Goal: Transaction & Acquisition: Purchase product/service

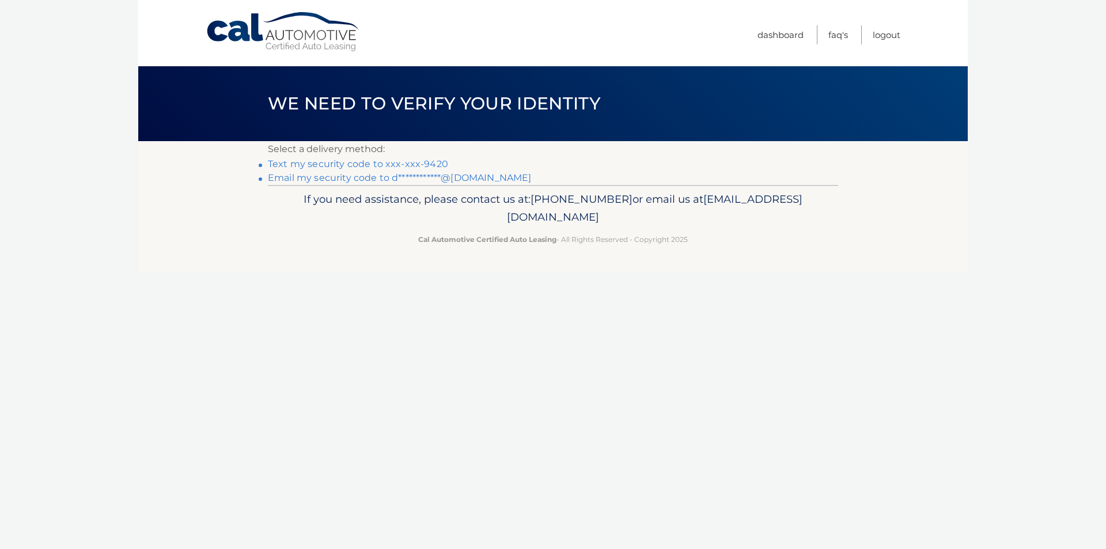
click at [312, 164] on link "Text my security code to xxx-xxx-9420" at bounding box center [358, 163] width 180 height 11
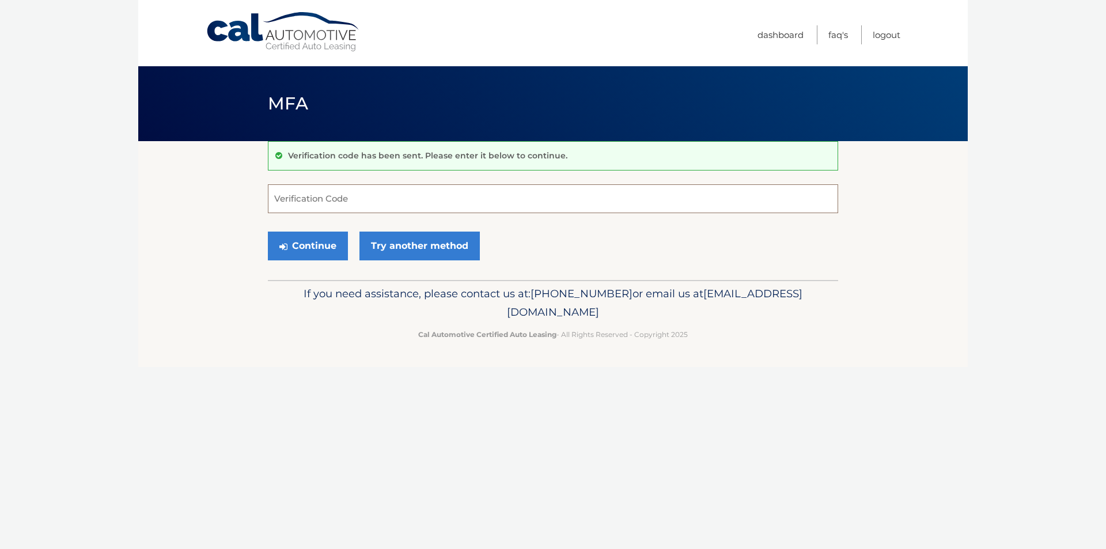
click at [556, 201] on input "Verification Code" at bounding box center [553, 198] width 570 height 29
type input "465102"
click at [306, 256] on button "Continue" at bounding box center [308, 245] width 80 height 29
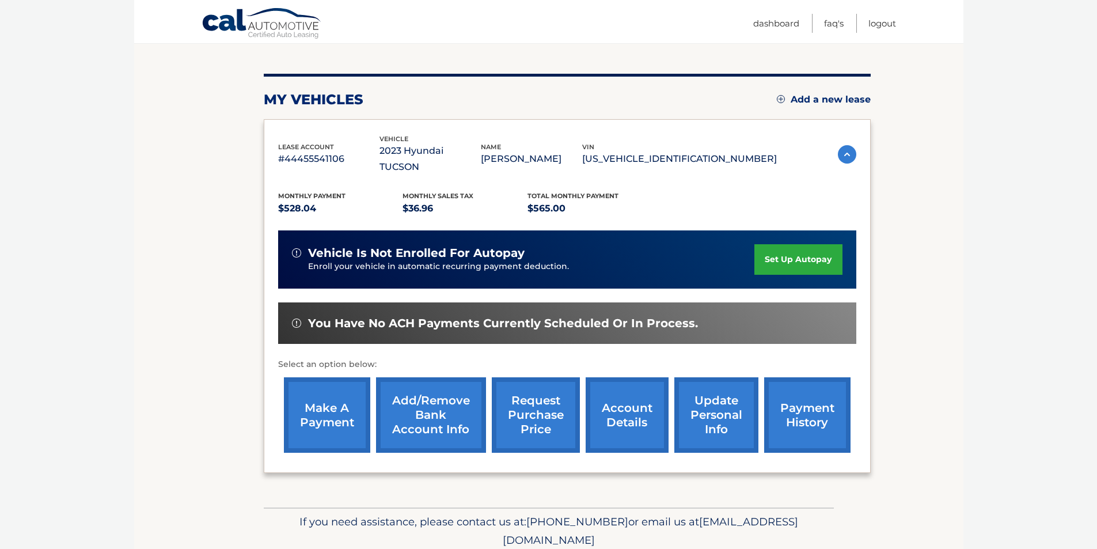
scroll to position [149, 0]
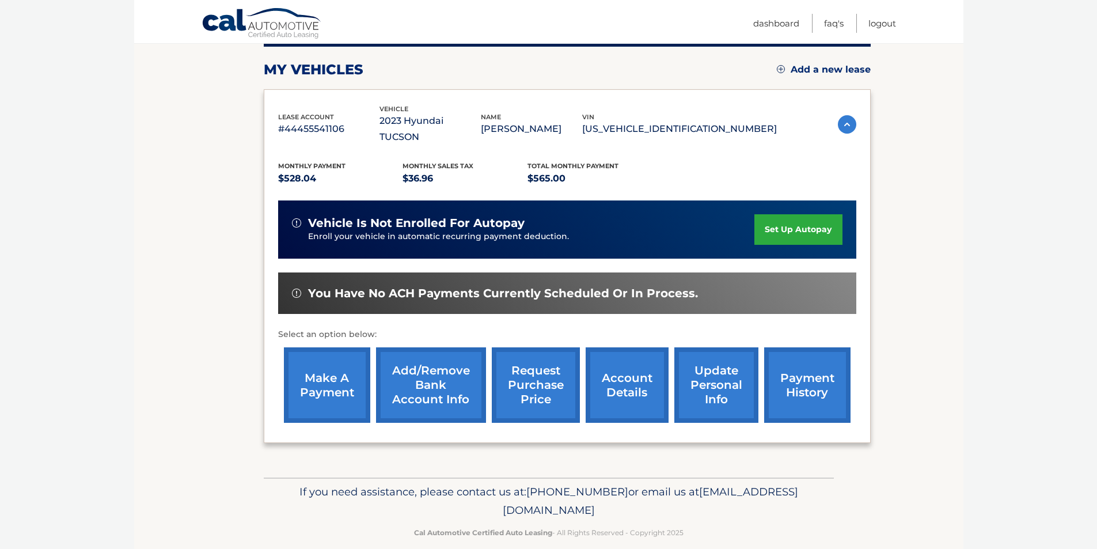
click at [342, 364] on link "make a payment" at bounding box center [327, 384] width 86 height 75
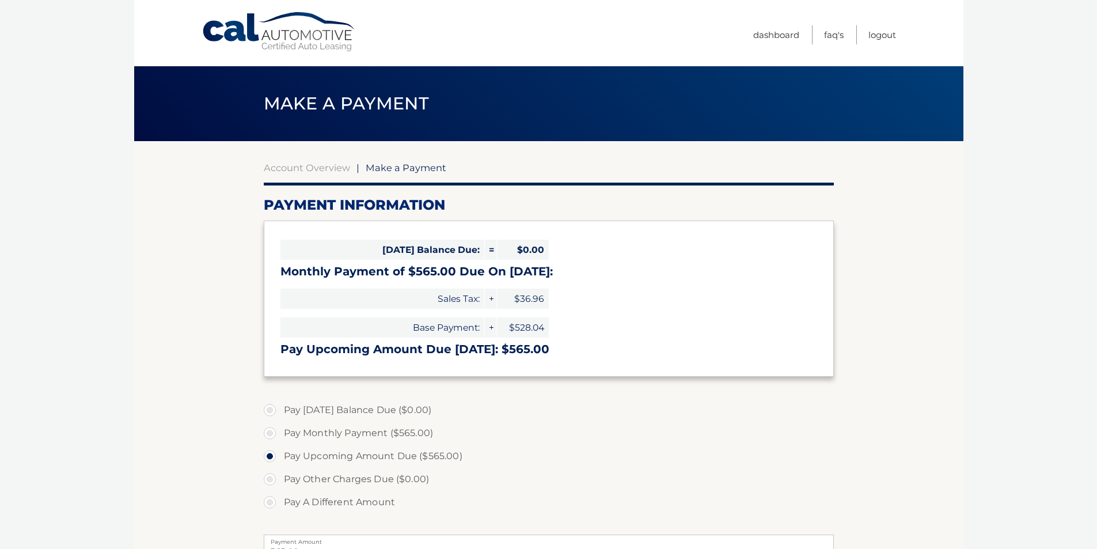
select select "NTc5ZjIzMTQtZGQ0Yi00OTAwLWIxODEtMWU0MzFmOGUwN2E0"
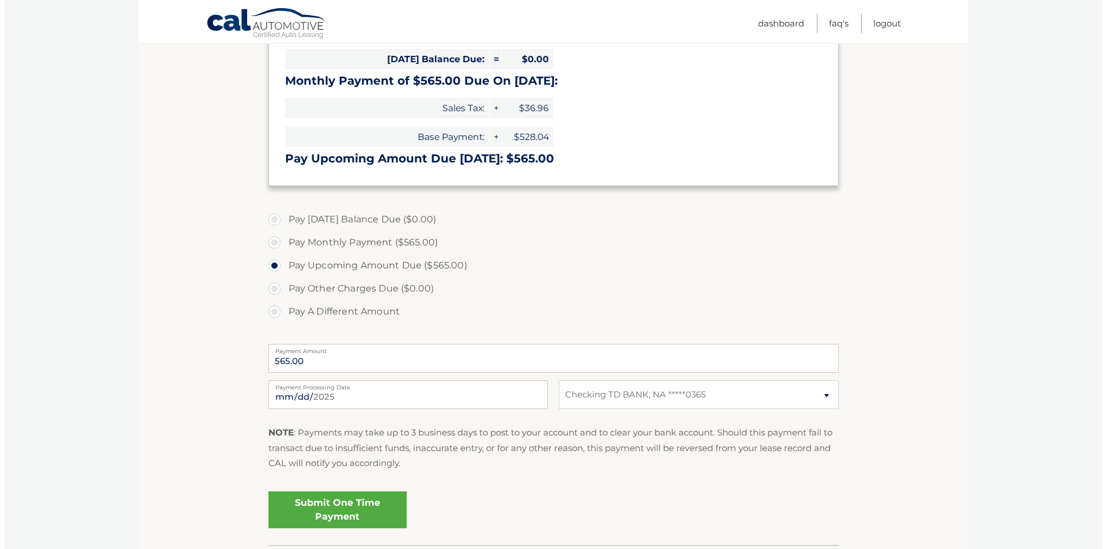
scroll to position [274, 0]
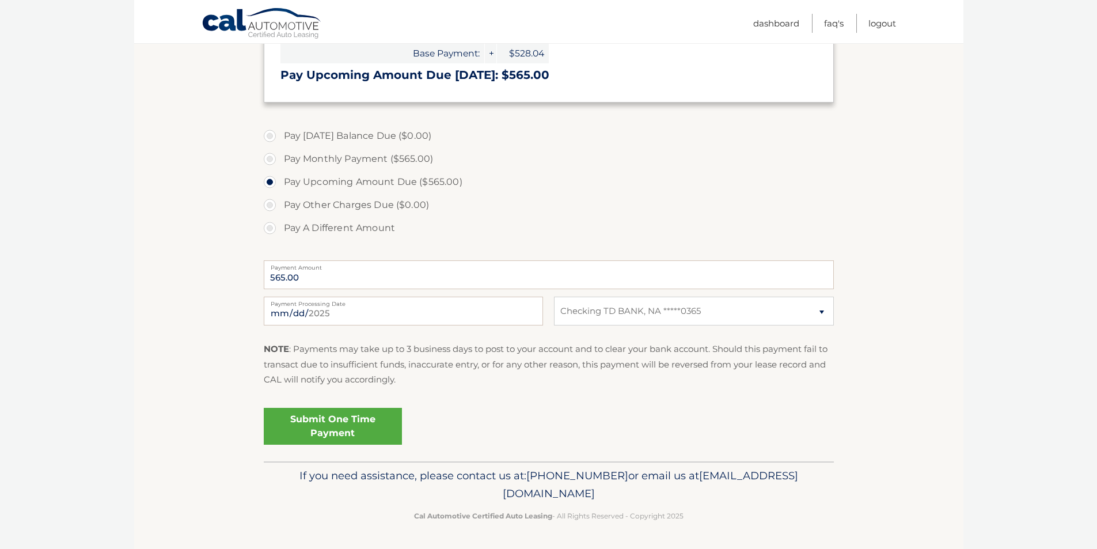
click at [324, 435] on link "Submit One Time Payment" at bounding box center [333, 426] width 138 height 37
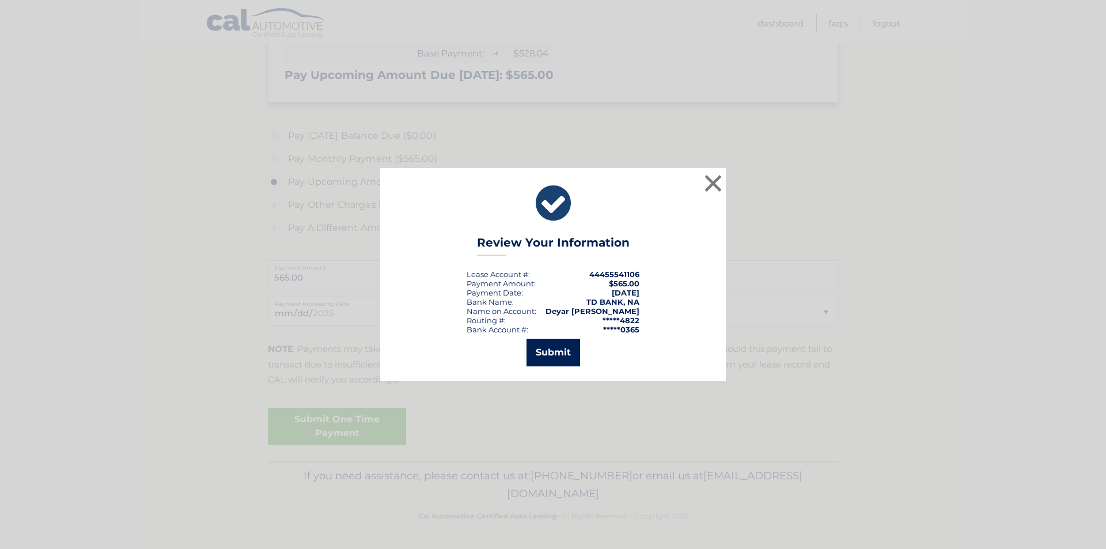
click at [554, 358] on button "Submit" at bounding box center [553, 353] width 54 height 28
